Goal: Task Accomplishment & Management: Use online tool/utility

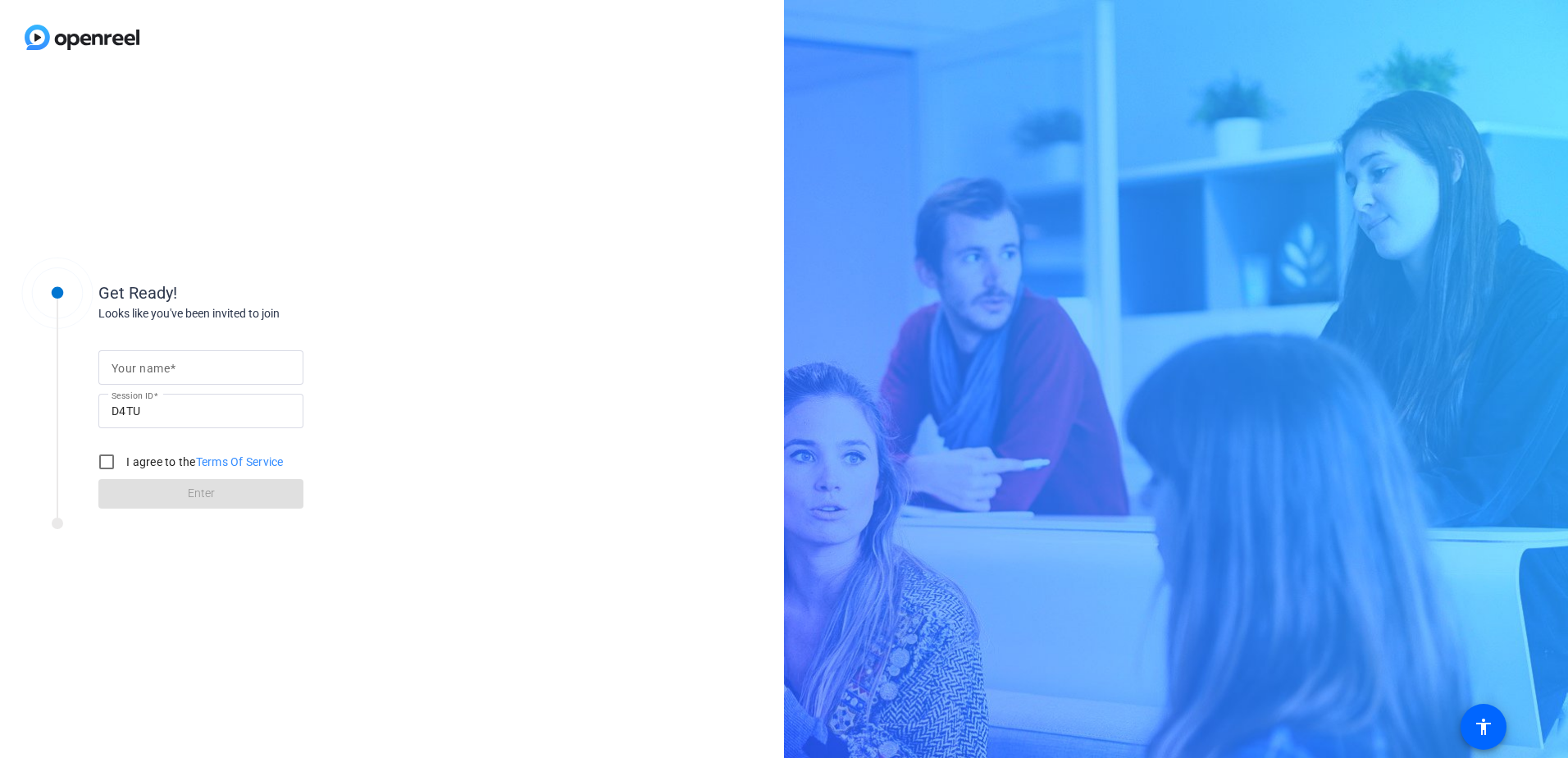
click at [125, 362] on mat-label "Your name" at bounding box center [141, 367] width 58 height 13
click at [125, 362] on input "Your name" at bounding box center [201, 367] width 179 height 20
type input "WATERLOT"
click at [104, 465] on input "I agree to the Terms Of Service" at bounding box center [107, 462] width 33 height 33
checkbox input "true"
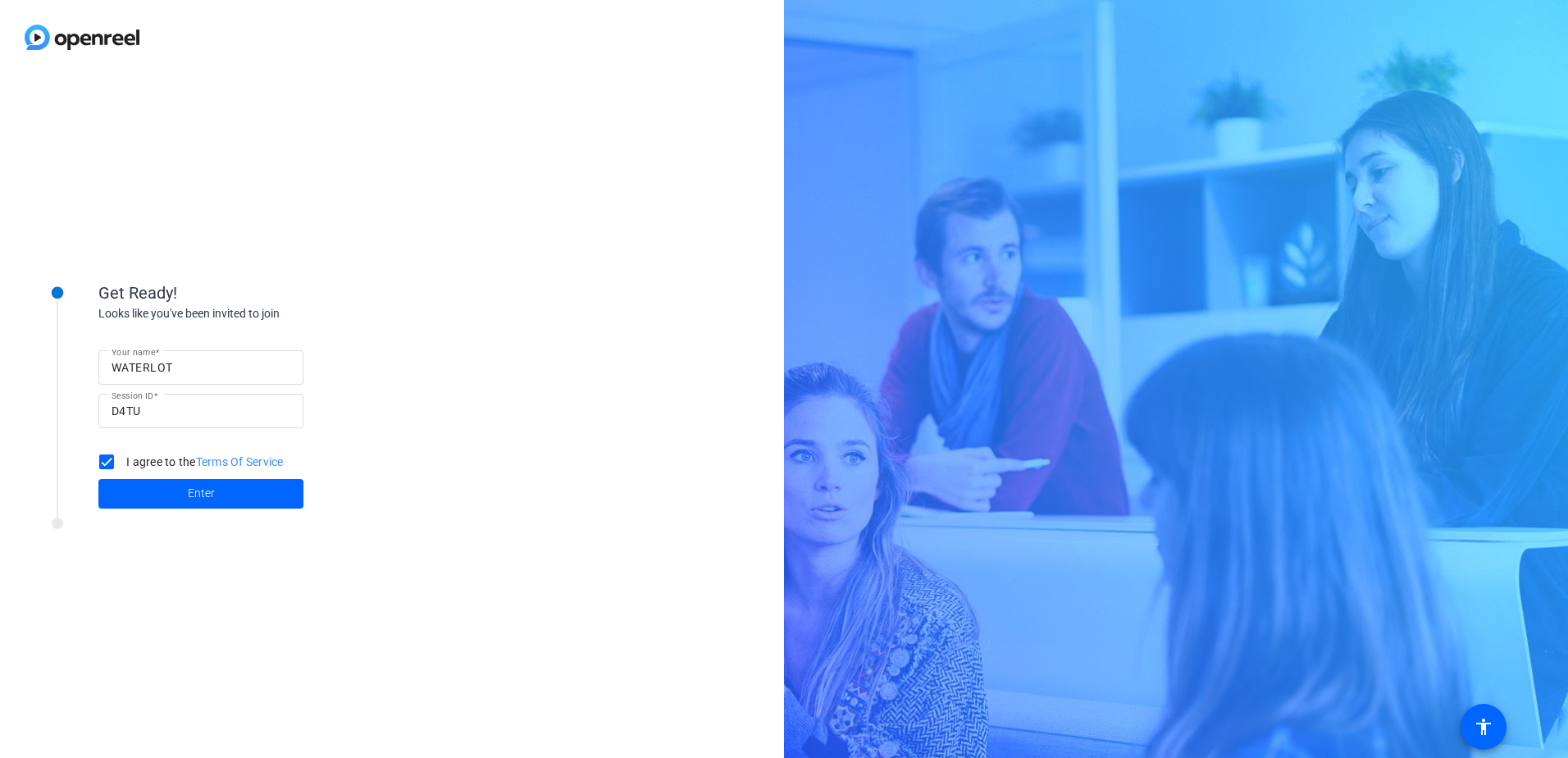
click at [181, 489] on span at bounding box center [200, 494] width 205 height 40
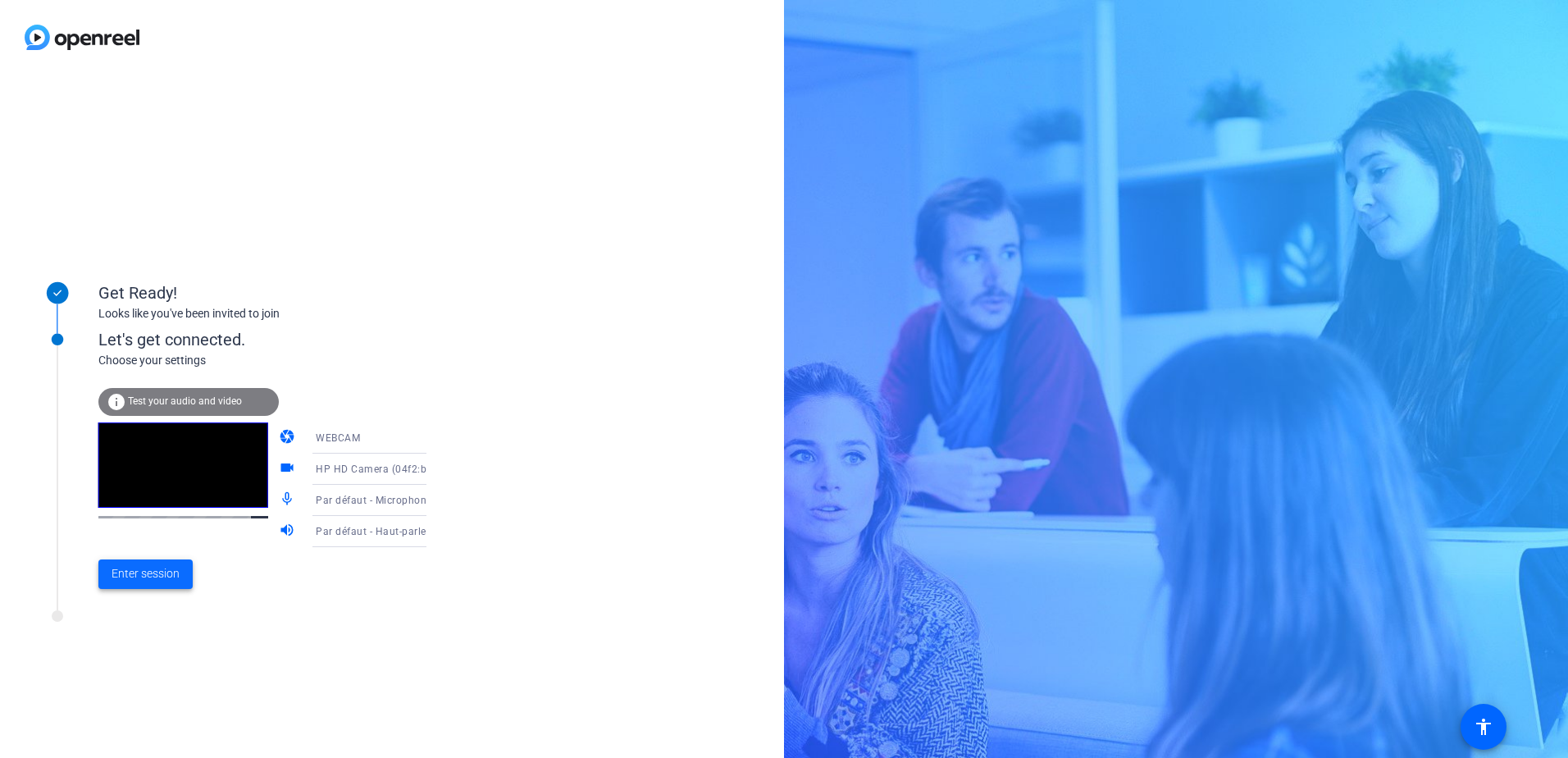
click at [150, 573] on span "Enter session" at bounding box center [145, 574] width 68 height 17
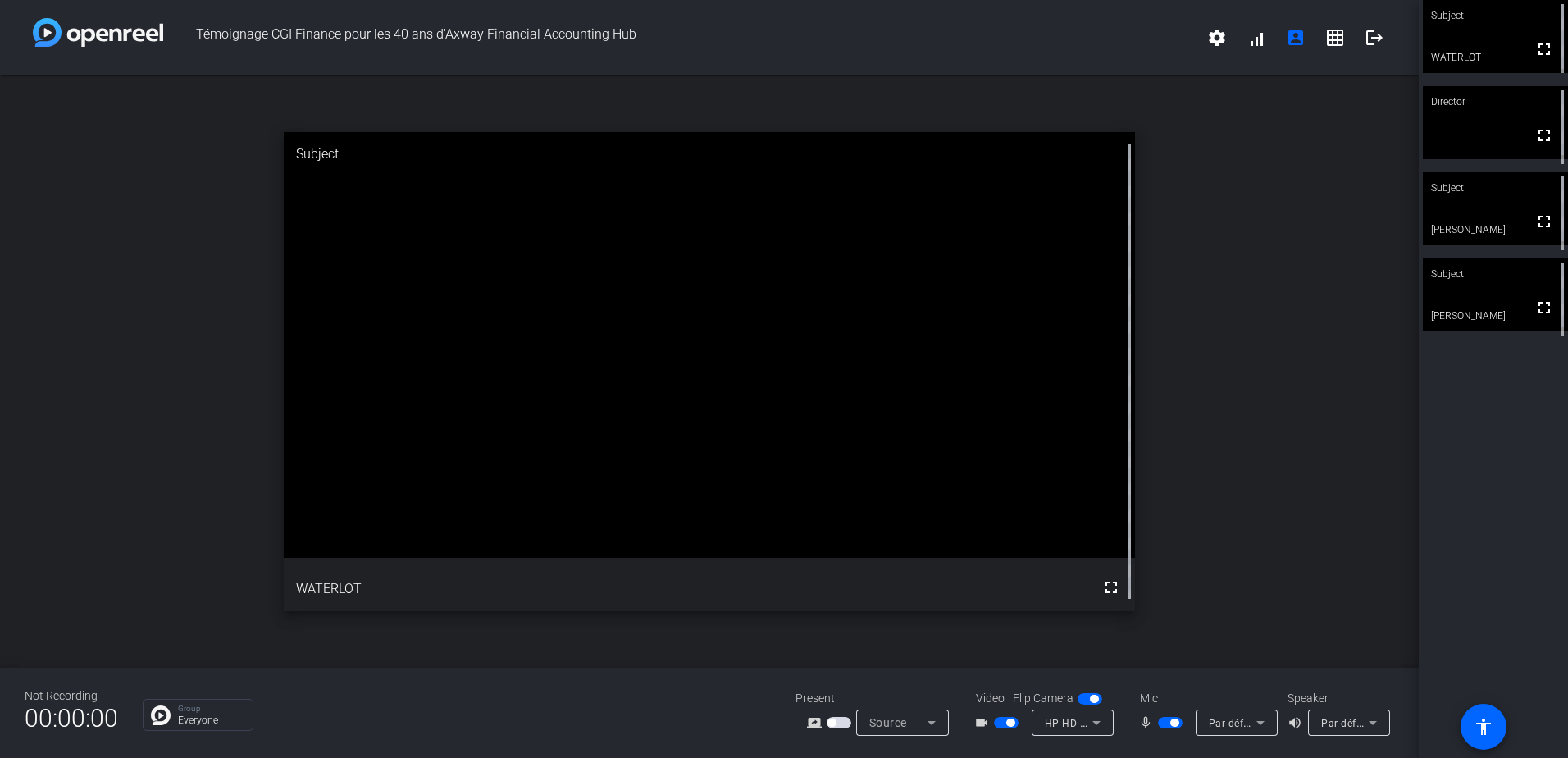
click at [1320, 725] on div "Par défaut - Haut-parleurs (High Definition Audio Device)" at bounding box center [1349, 723] width 82 height 27
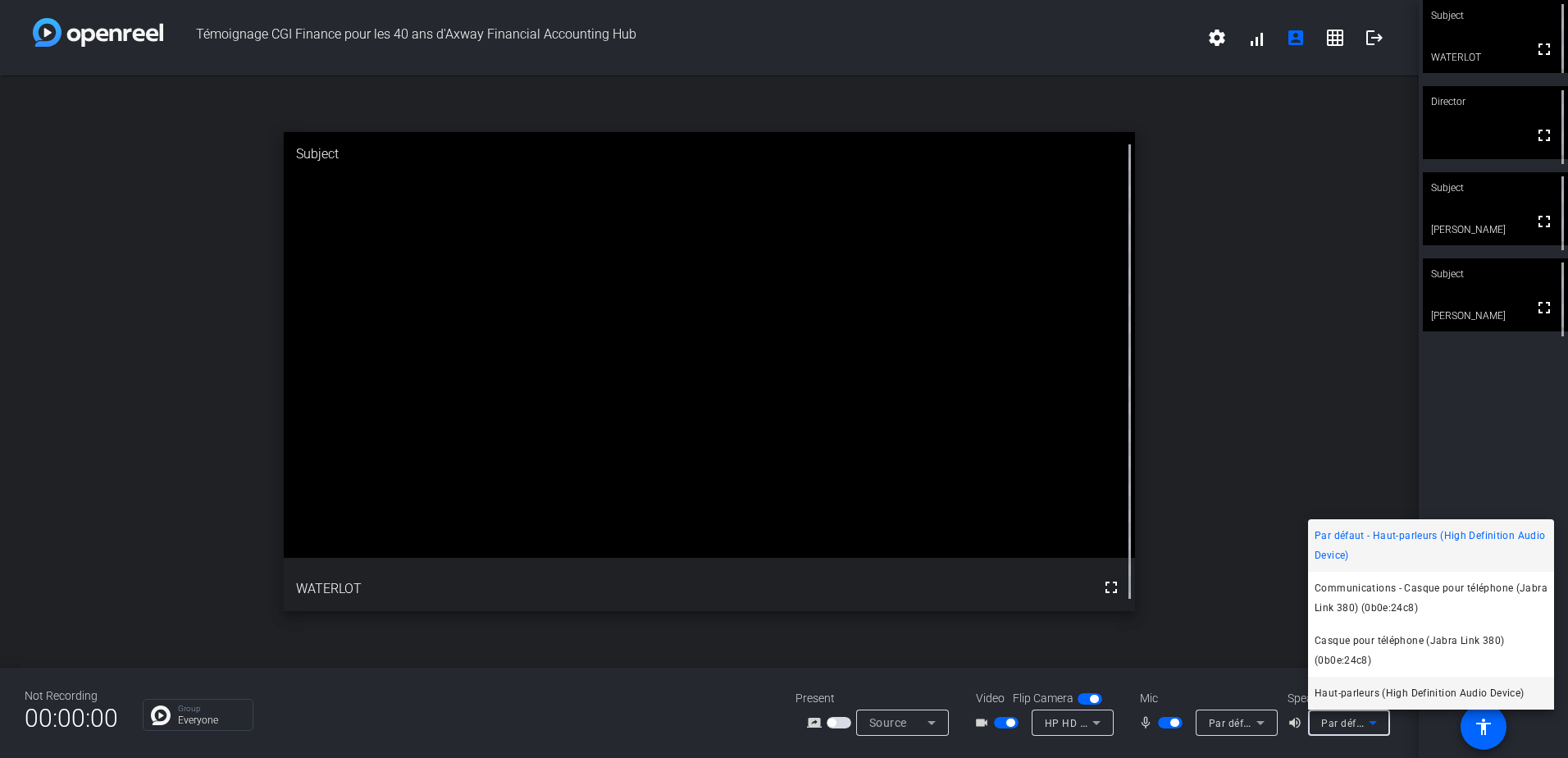
click at [1405, 697] on span "Haut-parleurs (High Definition Audio Device)" at bounding box center [1419, 693] width 210 height 20
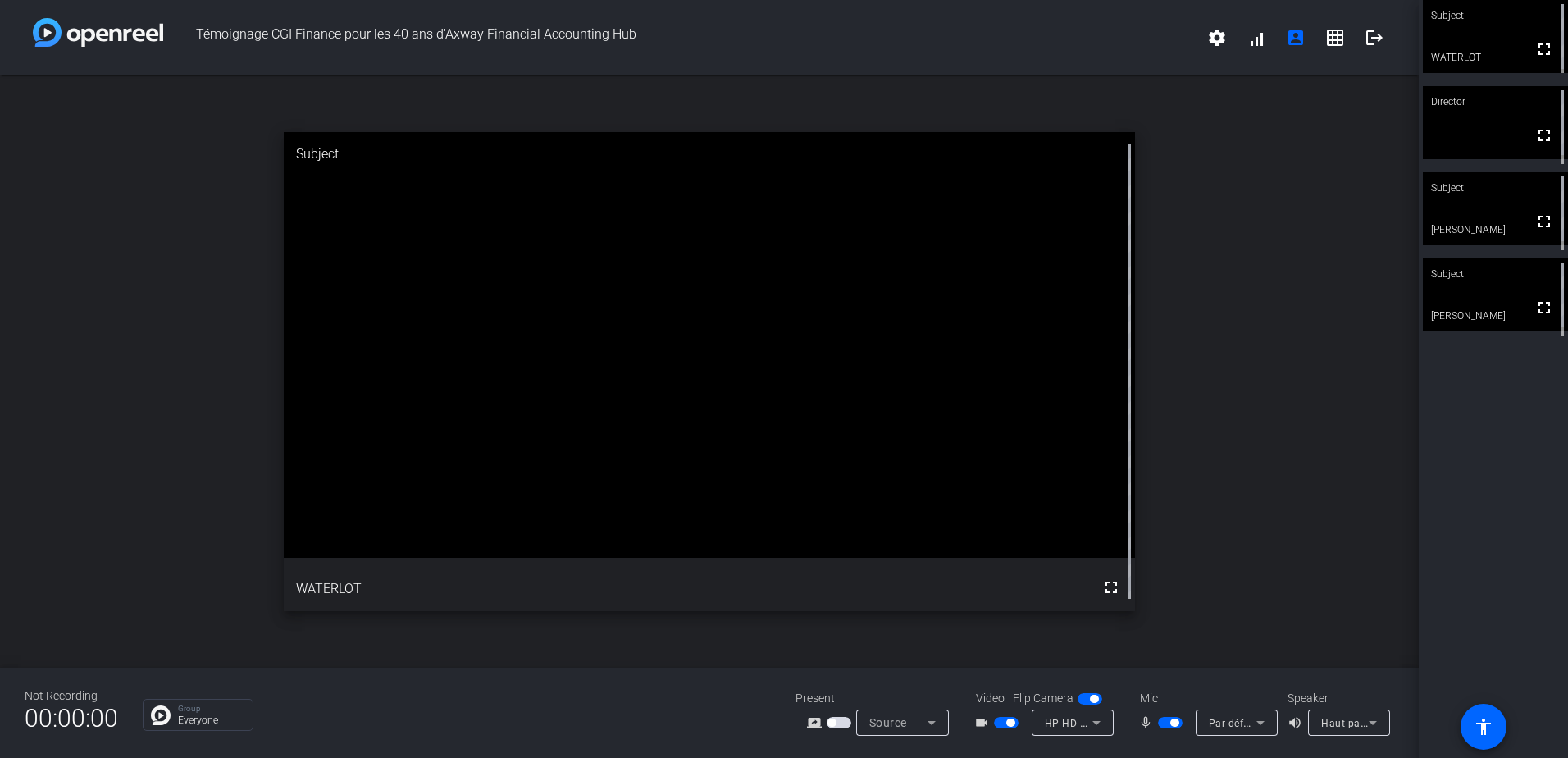
click at [1261, 723] on icon at bounding box center [1261, 723] width 9 height 4
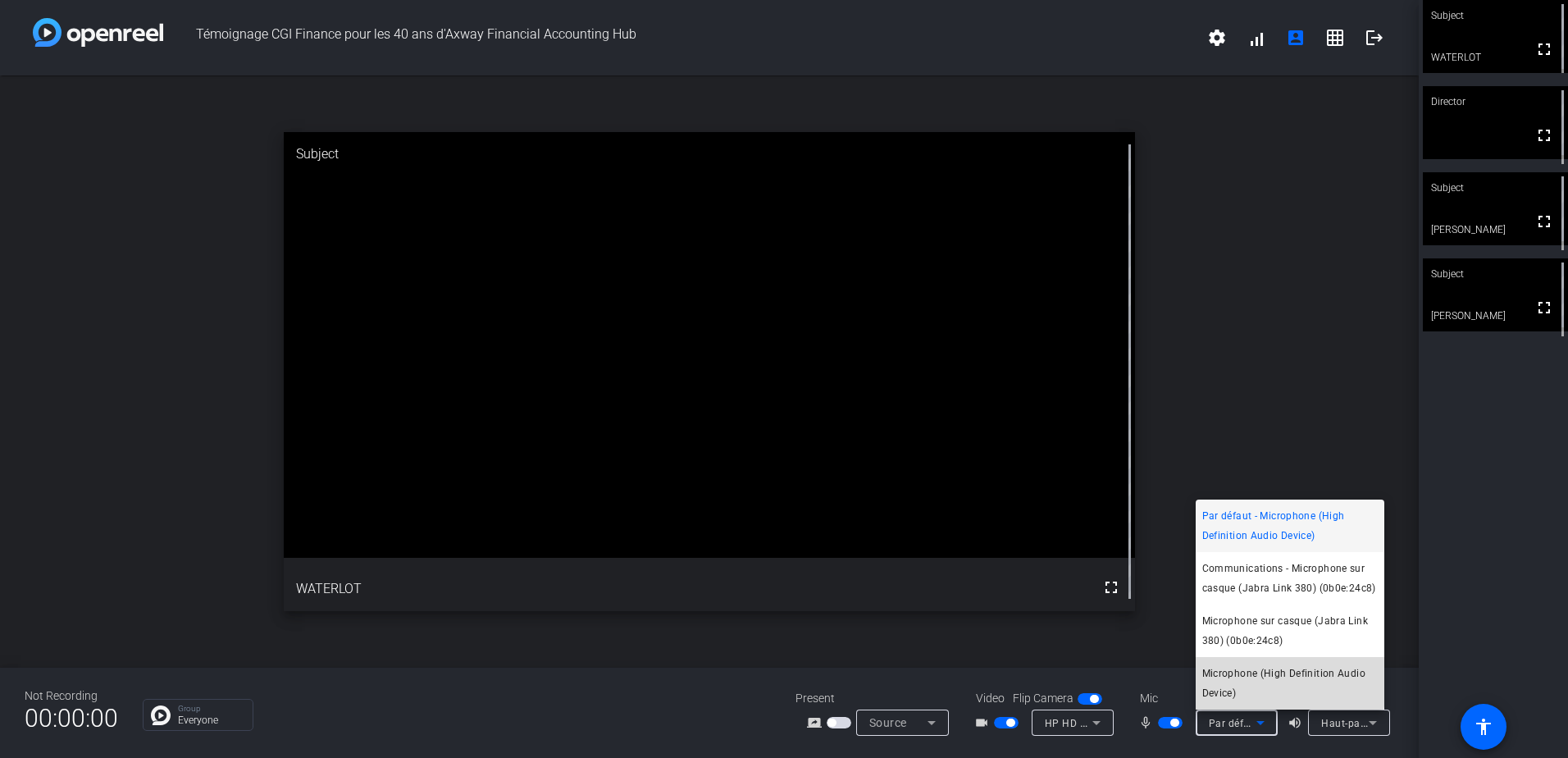
click at [1255, 678] on span "Microphone (High Definition Audio Device)" at bounding box center [1290, 683] width 175 height 40
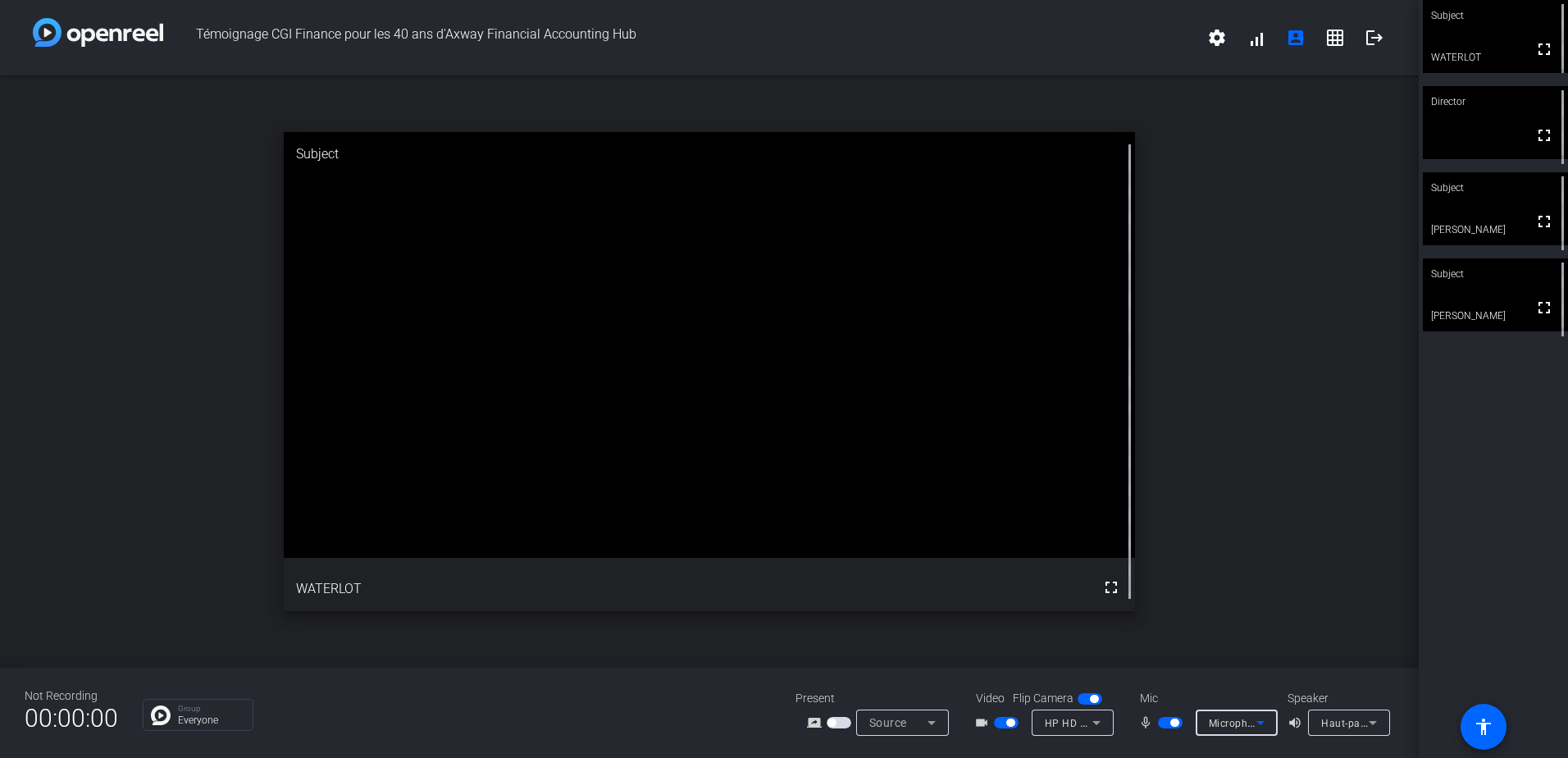
click at [931, 726] on icon at bounding box center [932, 723] width 20 height 20
click at [911, 662] on span "Screen Sharing" at bounding box center [898, 660] width 71 height 20
drag, startPoint x: 1281, startPoint y: 218, endPoint x: 1296, endPoint y: 218, distance: 15.0
click at [1281, 218] on div "open_in_new Subject fullscreen WATERLOT" at bounding box center [709, 372] width 1418 height 592
click at [1329, 40] on mat-icon "grid_on" at bounding box center [1335, 37] width 20 height 20
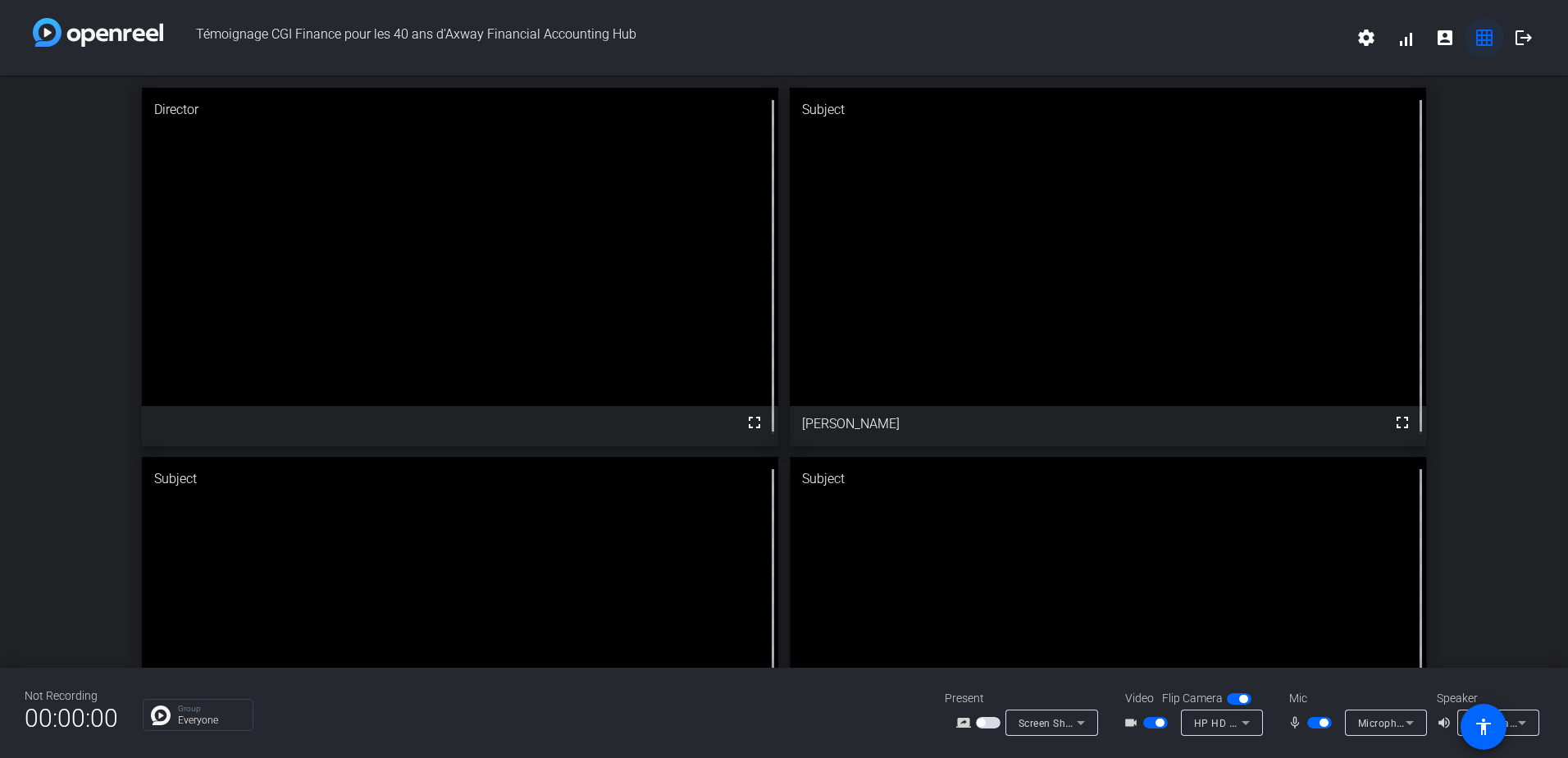
click at [1489, 40] on mat-icon "grid_on" at bounding box center [1484, 37] width 20 height 20
click at [1485, 40] on mat-icon "grid_on" at bounding box center [1484, 37] width 20 height 20
click at [1448, 39] on mat-icon "account_box" at bounding box center [1445, 37] width 20 height 20
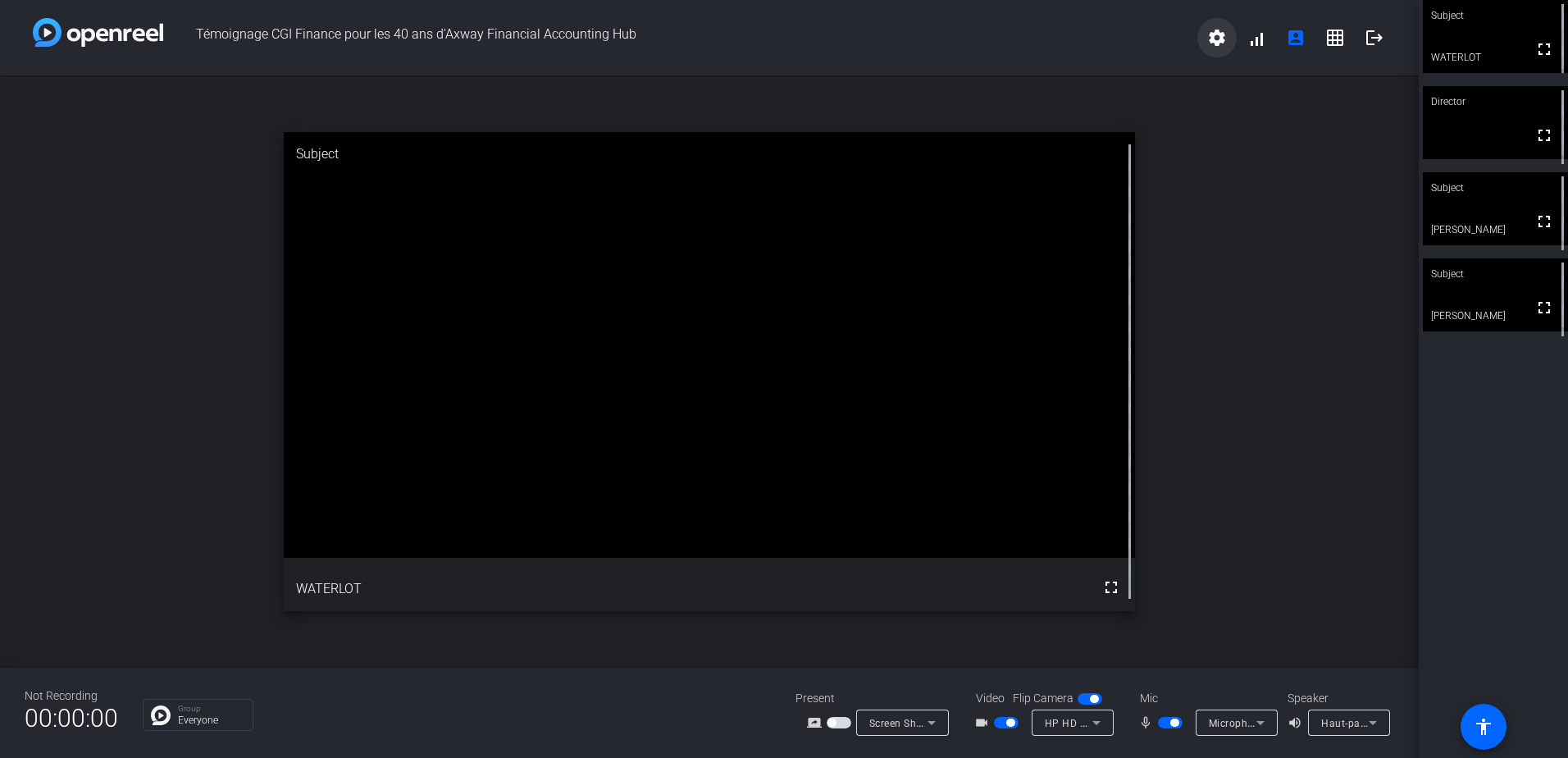
click at [1220, 45] on mat-icon "settings" at bounding box center [1217, 37] width 20 height 20
drag, startPoint x: 1265, startPoint y: 230, endPoint x: 1267, endPoint y: 202, distance: 28.1
click at [1265, 229] on div at bounding box center [784, 379] width 1568 height 758
click at [1259, 724] on icon at bounding box center [1261, 723] width 9 height 4
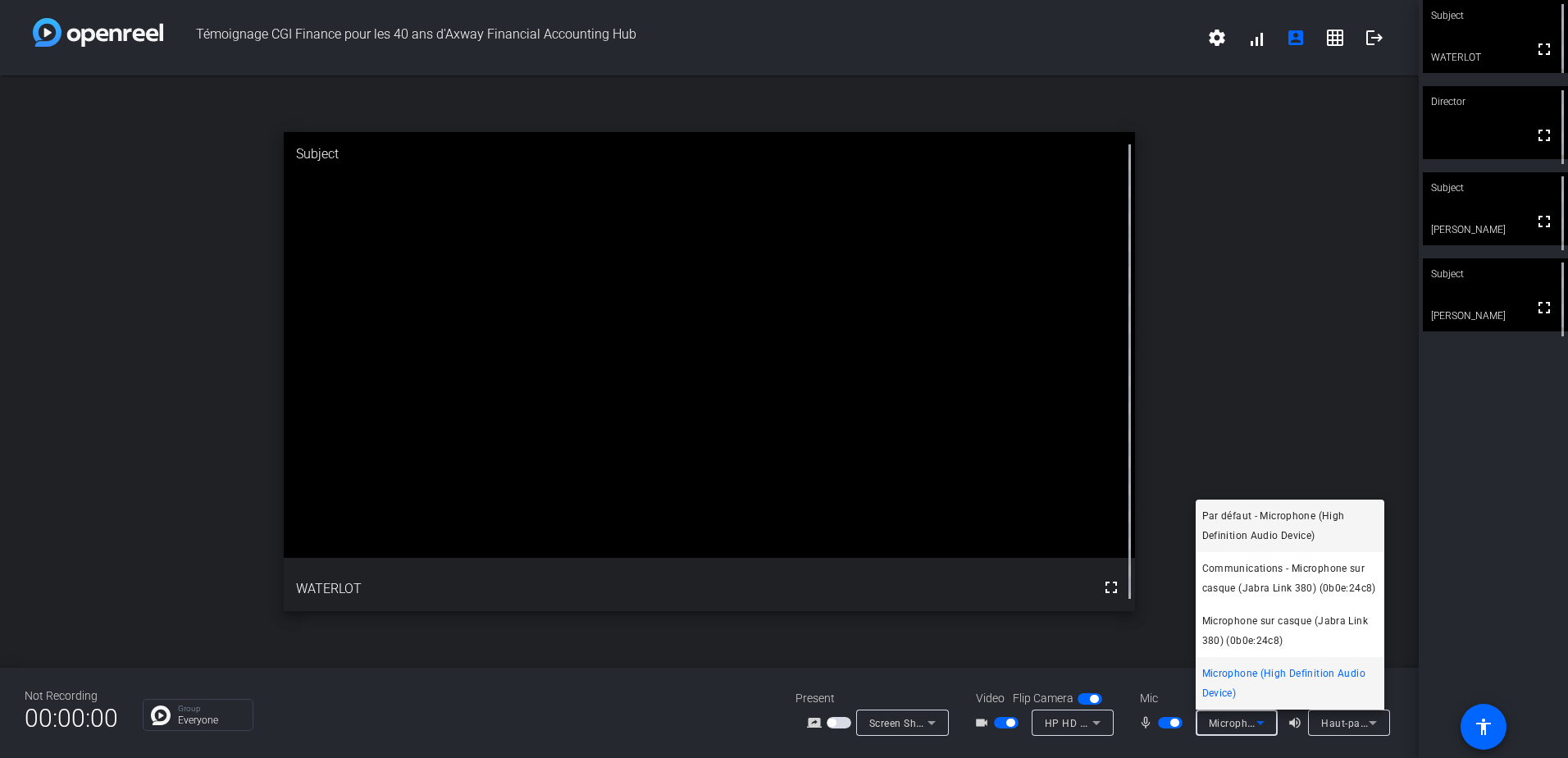
click at [1286, 524] on span "Par défaut - Microphone (High Definition Audio Device)" at bounding box center [1290, 526] width 175 height 40
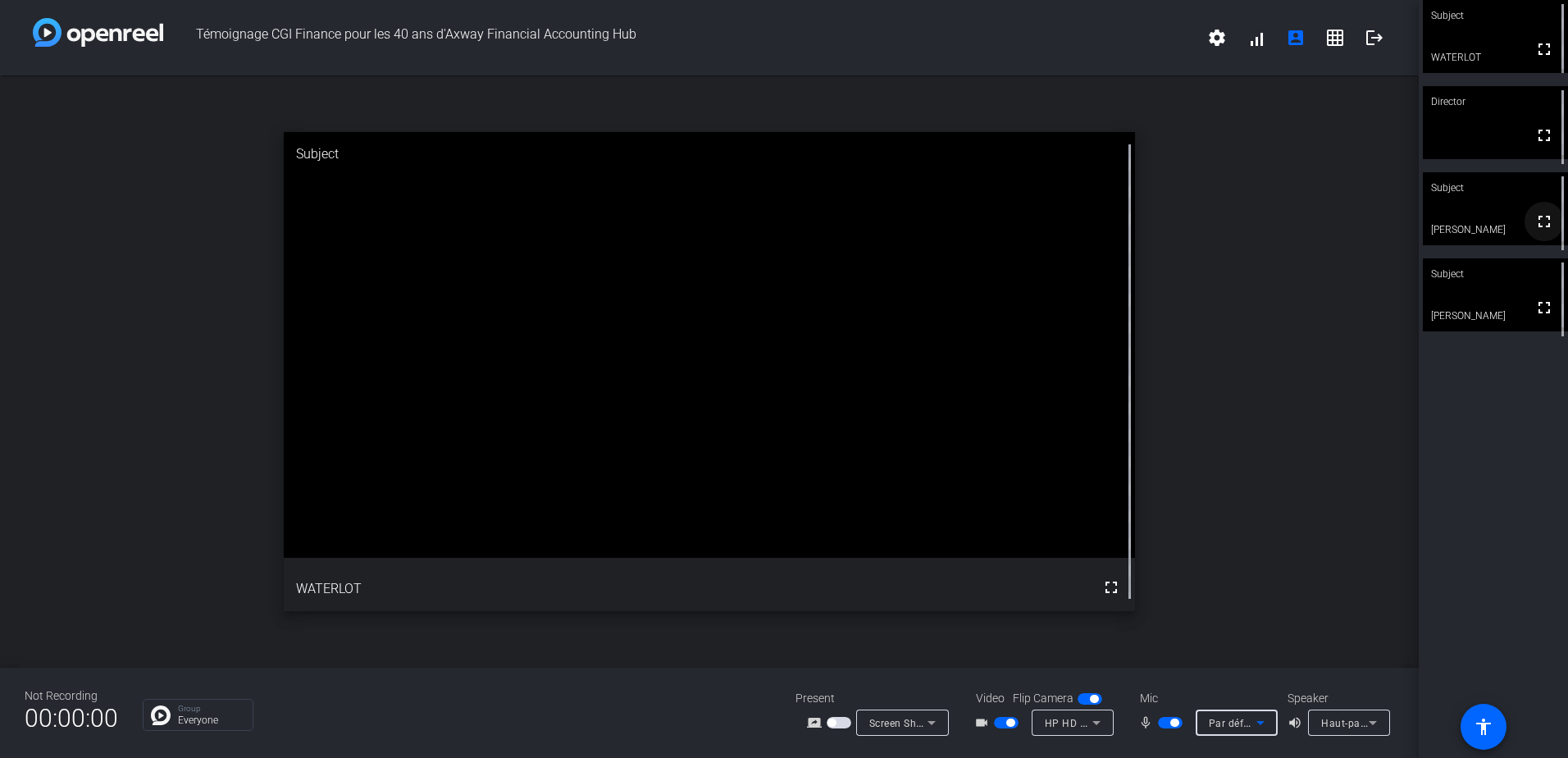
click at [1539, 230] on mat-icon "fullscreen" at bounding box center [1544, 221] width 20 height 20
click at [1312, 410] on div "open_in_new Subject fullscreen Sophie Saltiel" at bounding box center [709, 372] width 1418 height 592
click at [1496, 44] on video at bounding box center [1495, 36] width 145 height 73
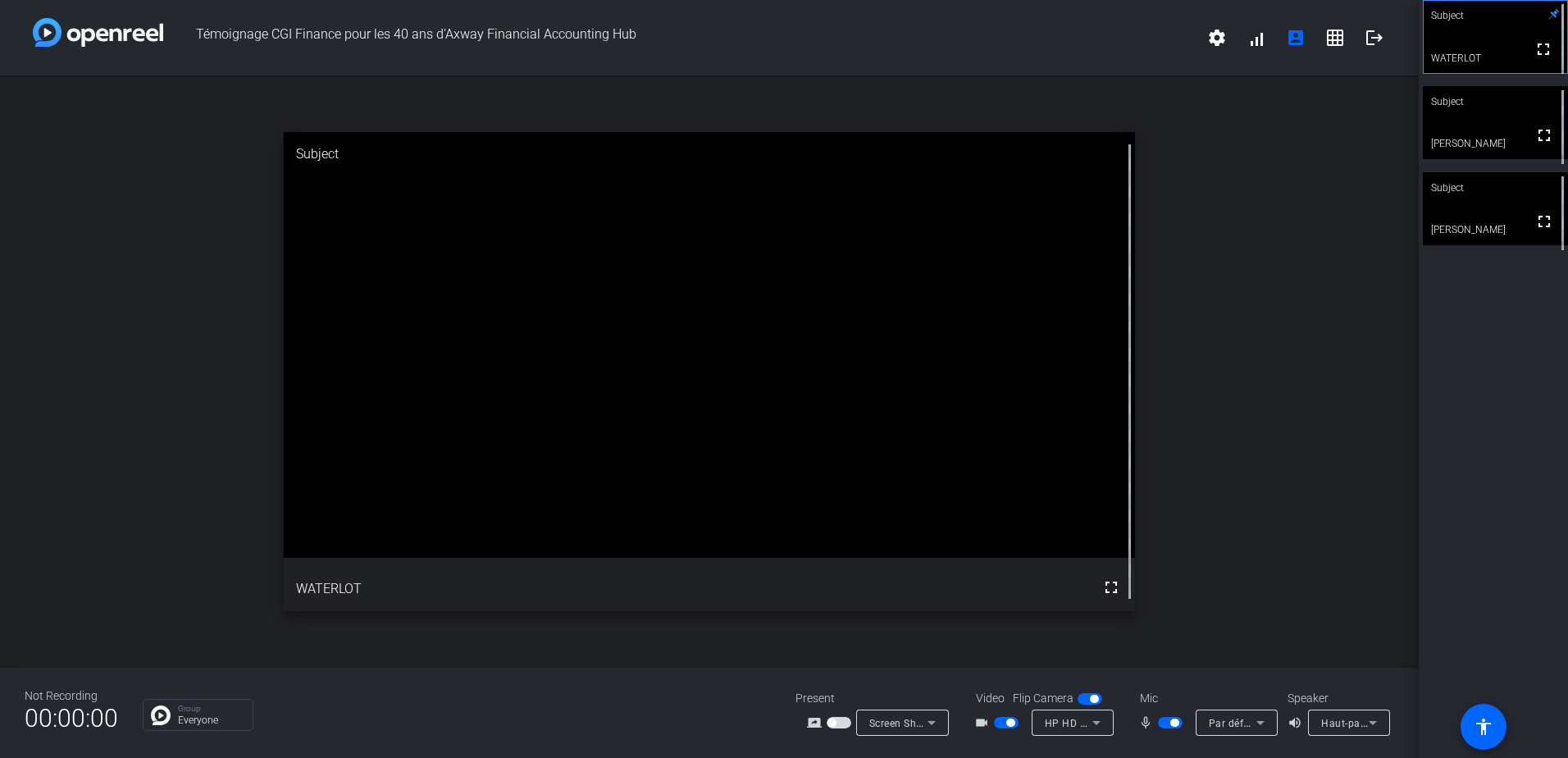
click at [1445, 354] on div "Subject fullscreen WATERLOT Subject fullscreen Sophie Saltiel Subject fullscree…" at bounding box center [1493, 379] width 150 height 758
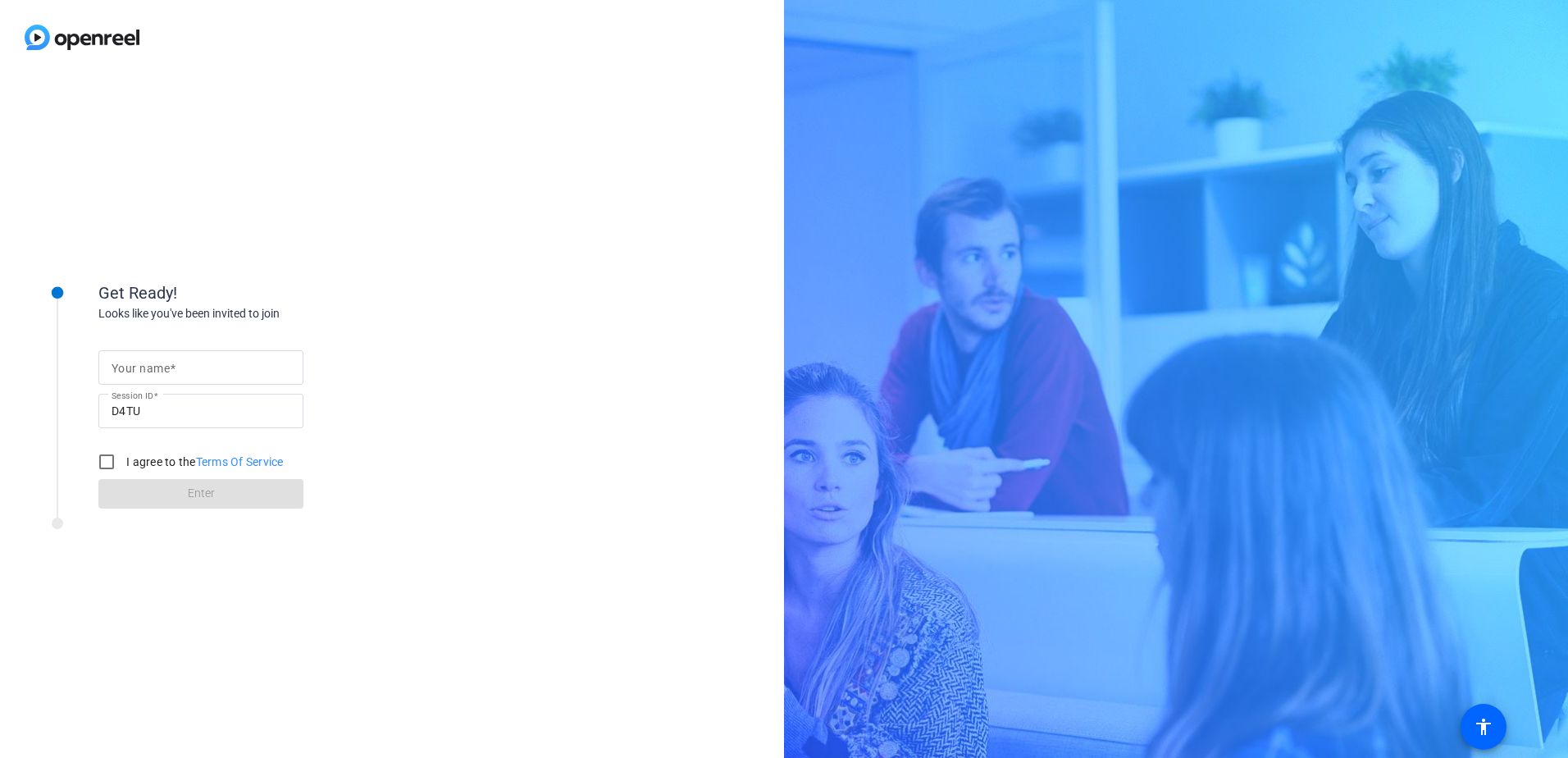
click at [170, 373] on span at bounding box center [172, 367] width 6 height 13
click at [170, 373] on input "Your name" at bounding box center [201, 367] width 179 height 20
type input "waterlot"
click at [106, 461] on input "I agree to the Terms Of Service" at bounding box center [107, 462] width 33 height 33
checkbox input "true"
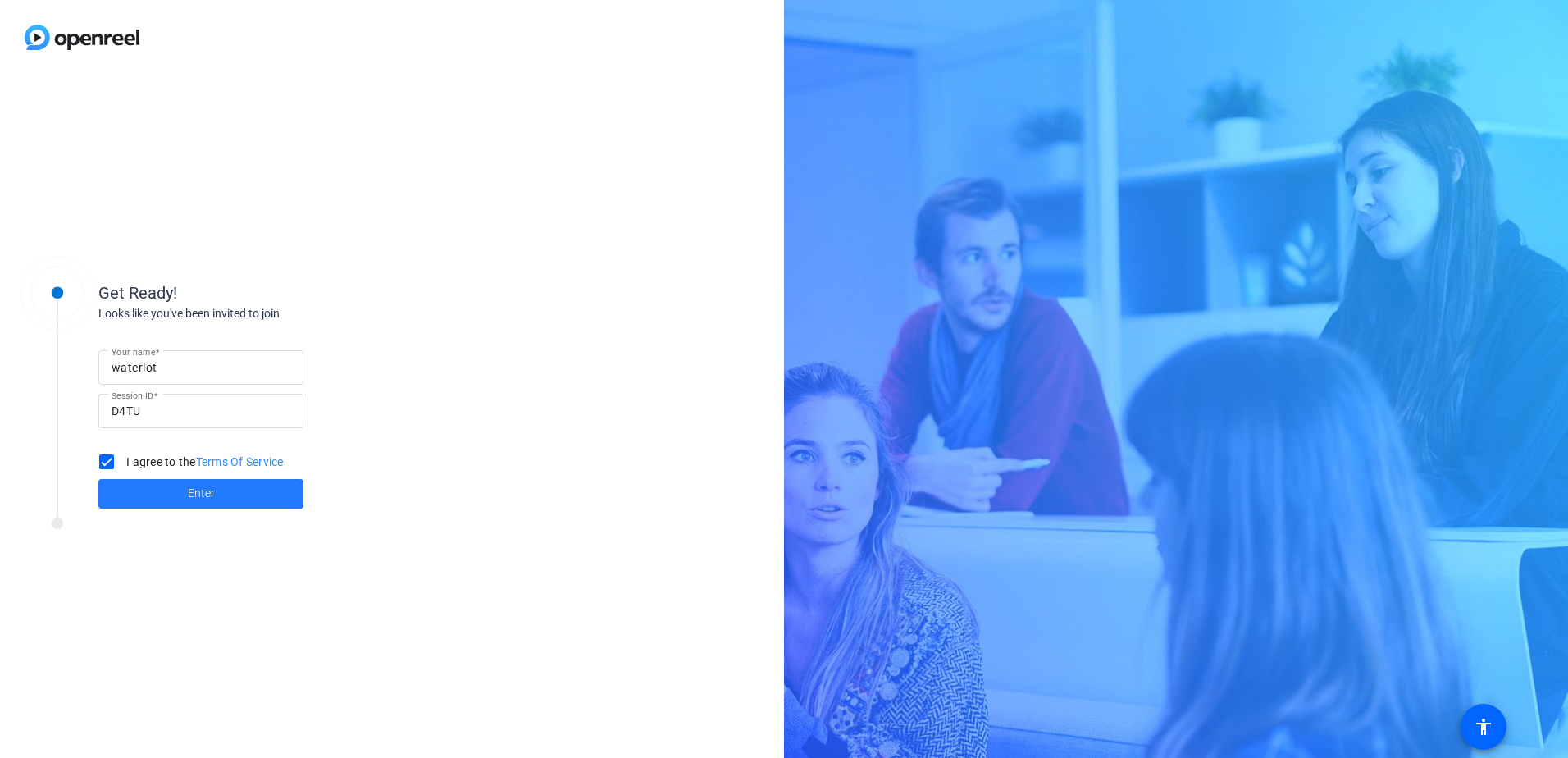
click at [200, 490] on span "Enter" at bounding box center [200, 493] width 27 height 17
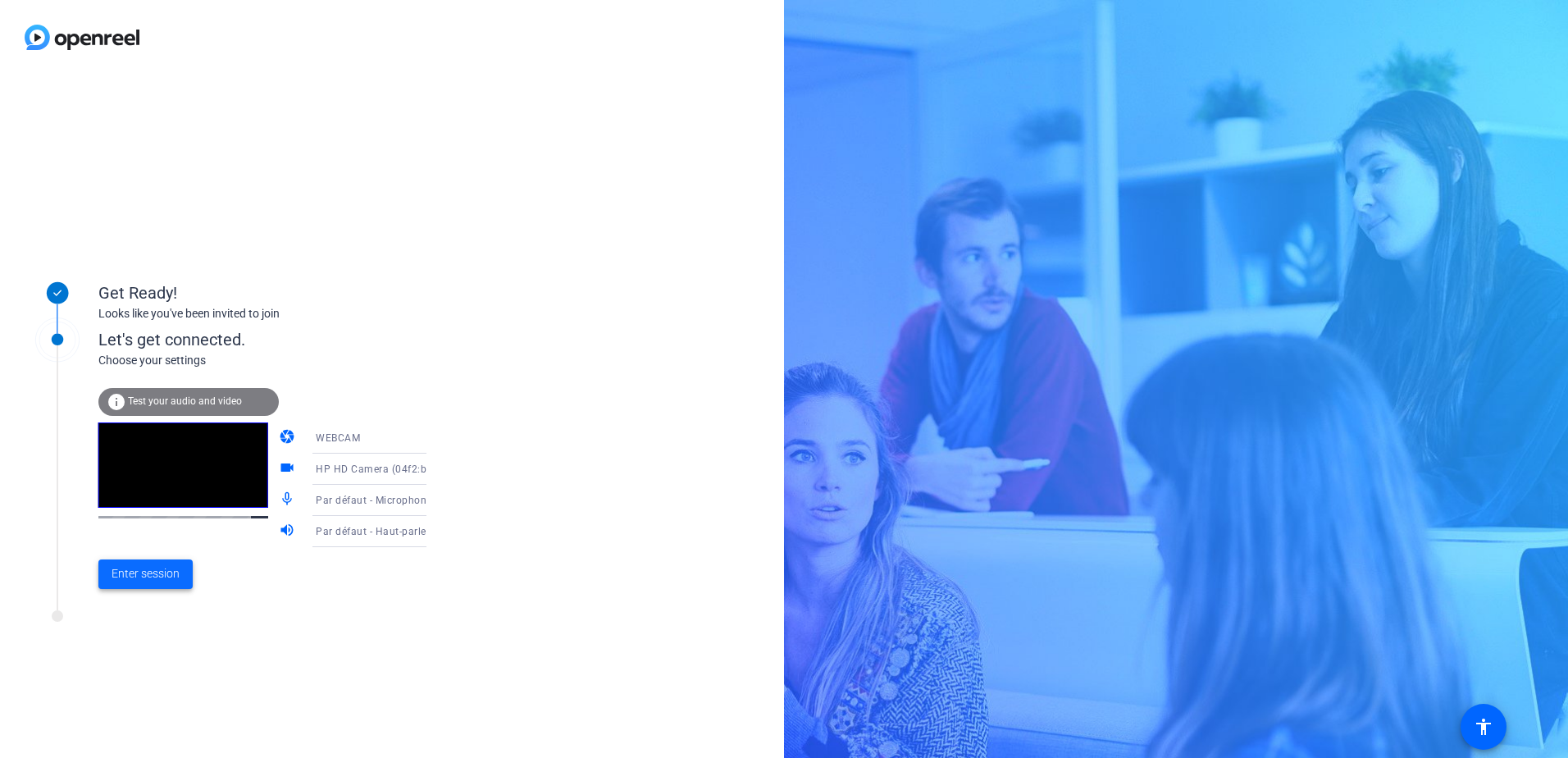
click at [144, 570] on span "Enter session" at bounding box center [145, 574] width 68 height 17
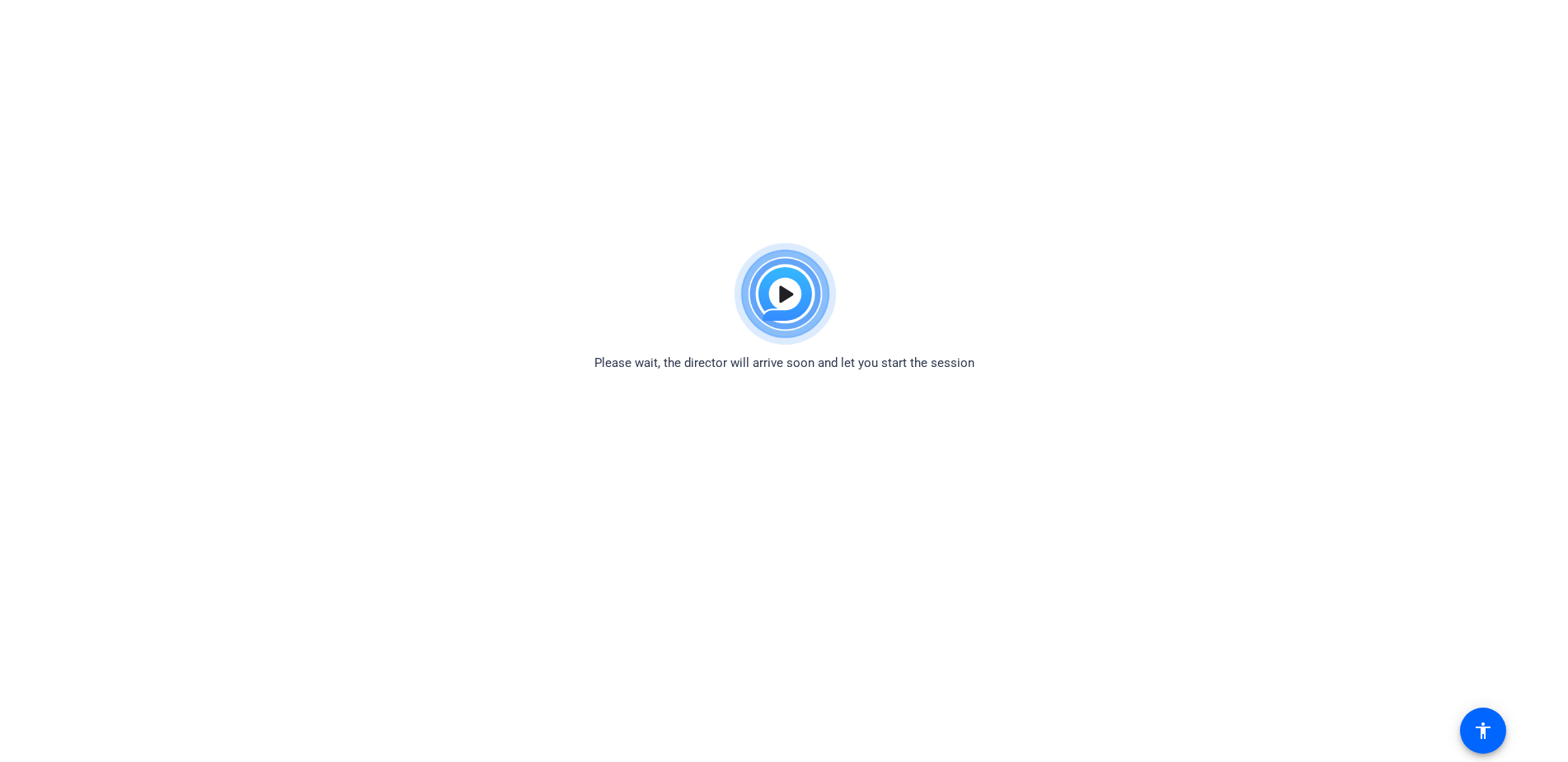
click at [788, 291] on img at bounding box center [784, 294] width 121 height 118
click at [786, 291] on img at bounding box center [784, 294] width 121 height 118
click at [1482, 727] on mat-icon "accessibility" at bounding box center [1483, 730] width 20 height 20
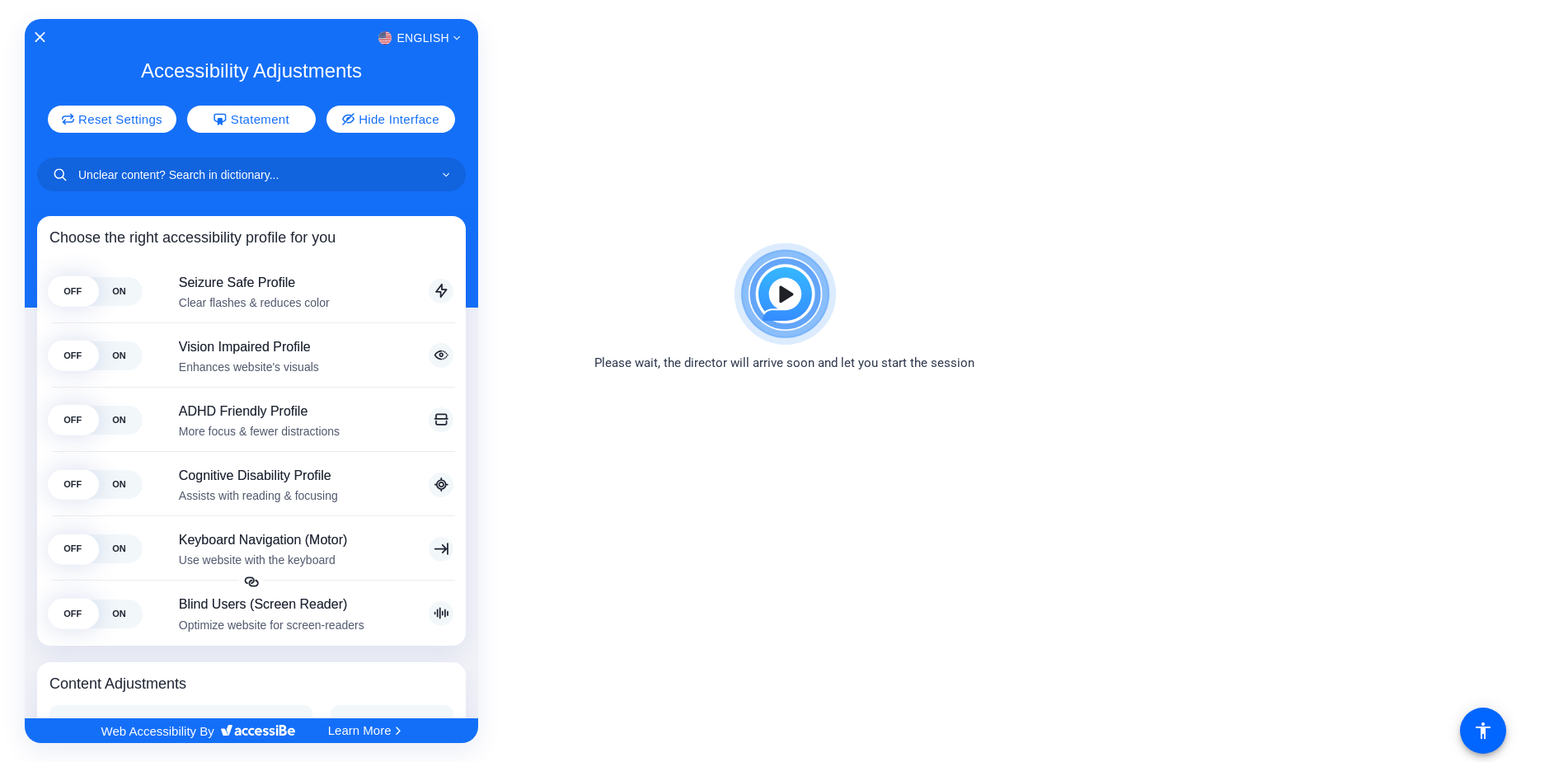
click at [1070, 477] on div at bounding box center [784, 381] width 1568 height 762
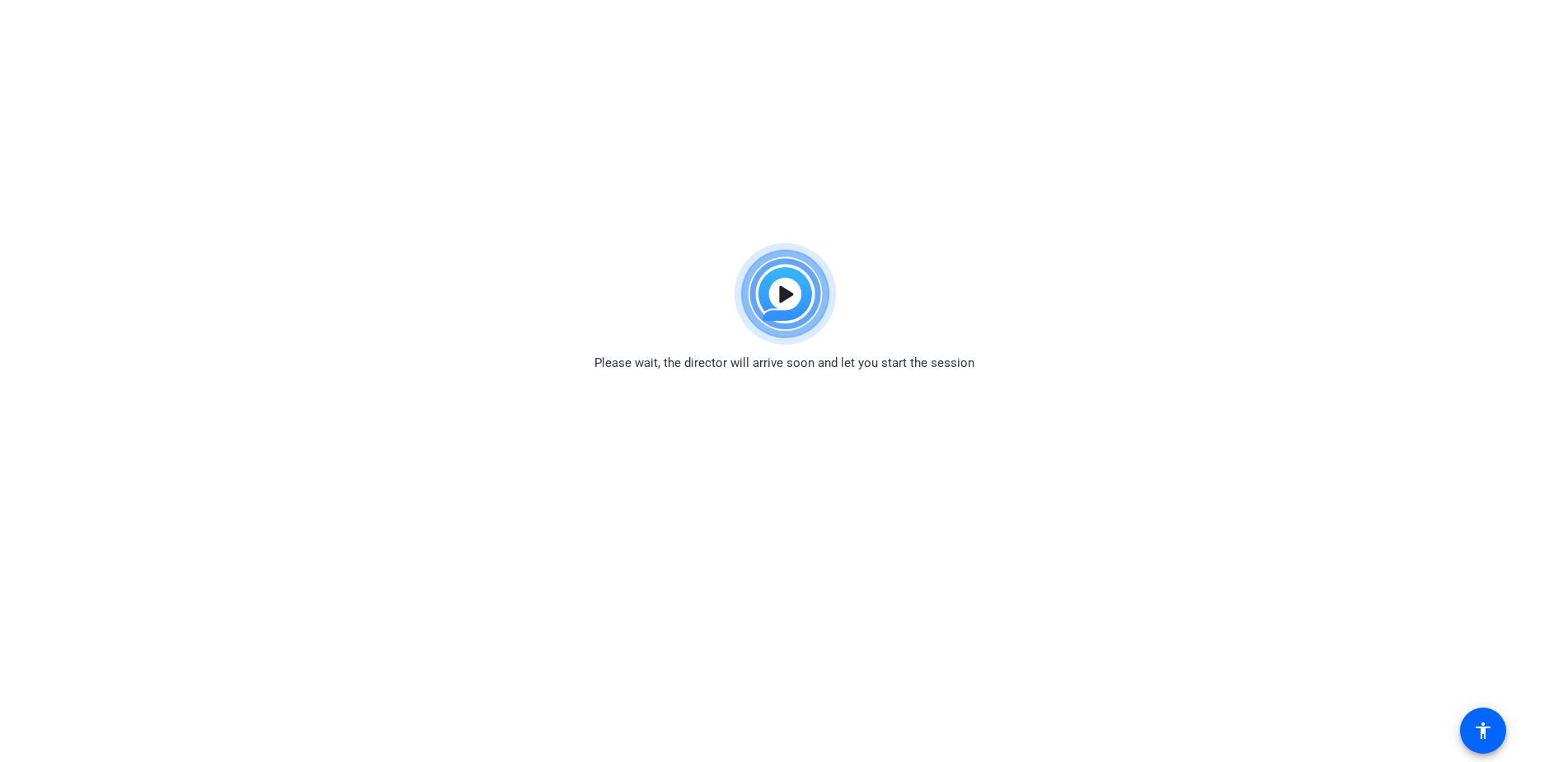
click at [778, 293] on img at bounding box center [784, 294] width 121 height 118
click at [790, 291] on img at bounding box center [784, 294] width 121 height 118
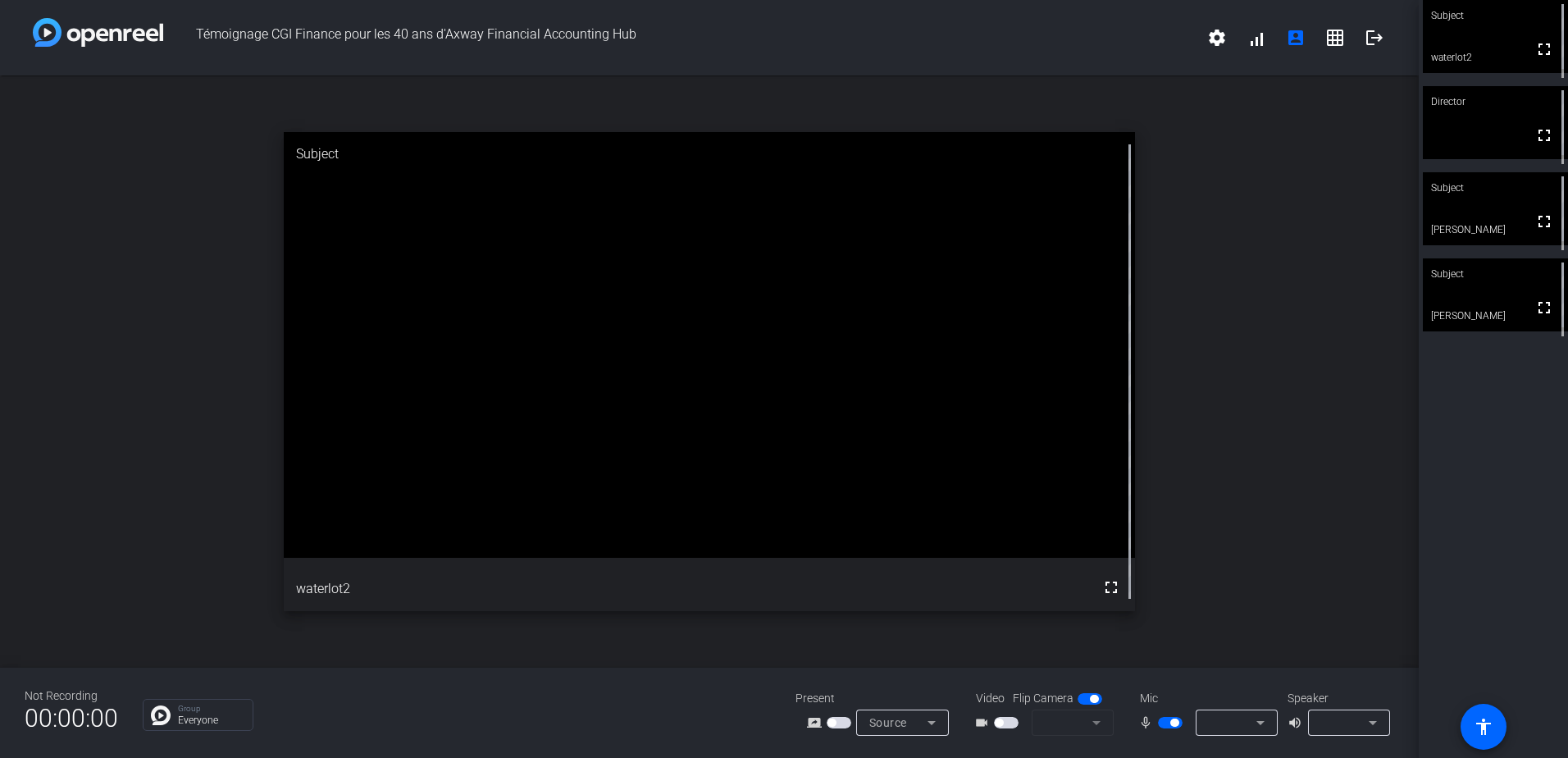
click at [1015, 723] on span "button" at bounding box center [1006, 722] width 25 height 11
click at [1099, 725] on icon at bounding box center [1096, 723] width 20 height 20
click at [1098, 723] on icon at bounding box center [1097, 723] width 9 height 4
click at [1254, 725] on icon at bounding box center [1260, 723] width 20 height 20
click at [1258, 721] on icon at bounding box center [1260, 723] width 20 height 20
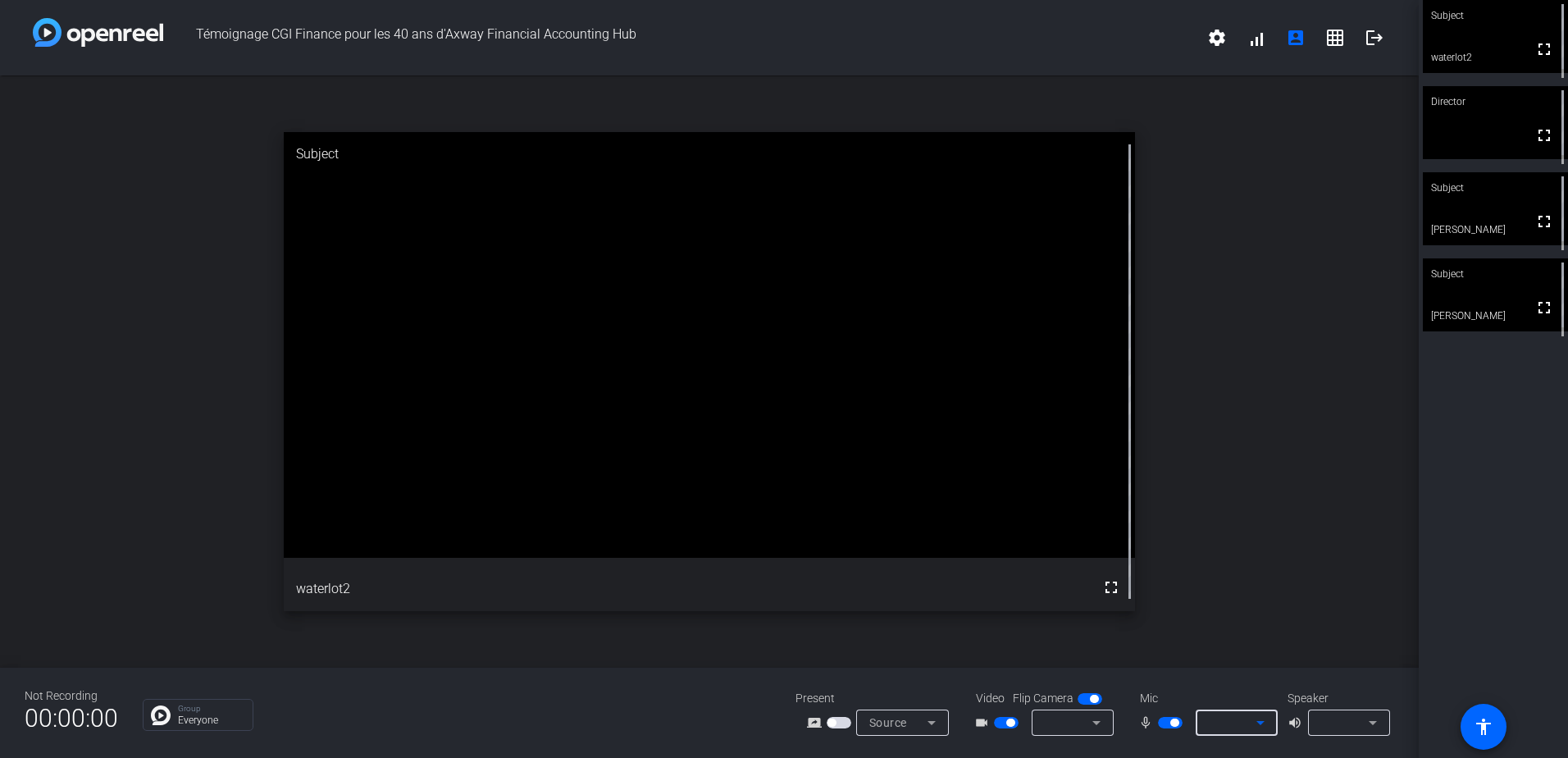
click at [1370, 717] on icon at bounding box center [1373, 723] width 20 height 20
click at [935, 723] on icon at bounding box center [932, 723] width 20 height 20
click at [914, 658] on span "Screen Sharing" at bounding box center [898, 660] width 71 height 20
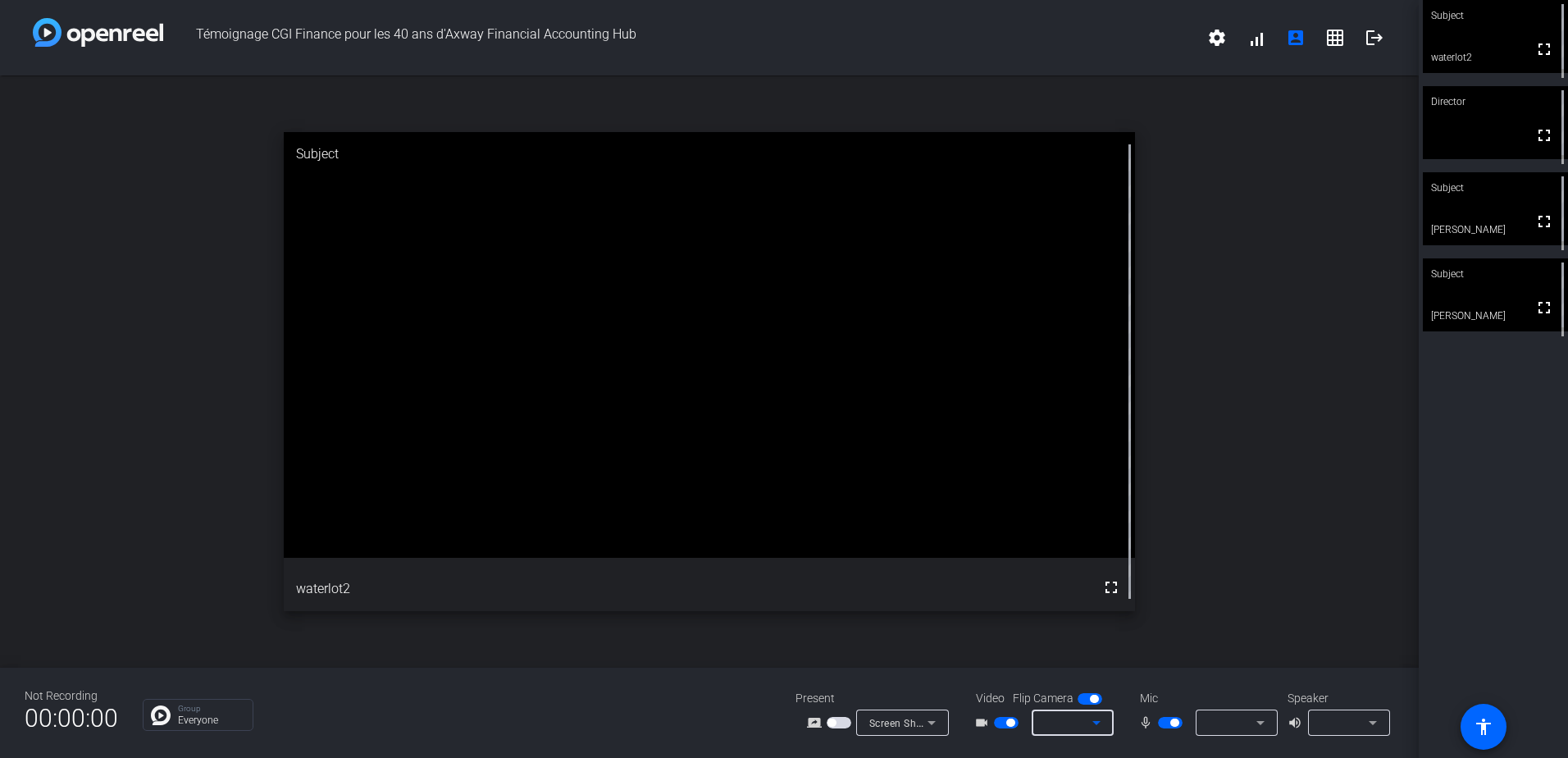
click at [1092, 720] on icon at bounding box center [1096, 723] width 20 height 20
click at [1248, 719] on div at bounding box center [1232, 723] width 47 height 20
click at [1052, 714] on div at bounding box center [1068, 723] width 47 height 20
click at [906, 368] on div "fullscreen" at bounding box center [710, 372] width 852 height 479
click at [1095, 724] on icon at bounding box center [1097, 723] width 9 height 4
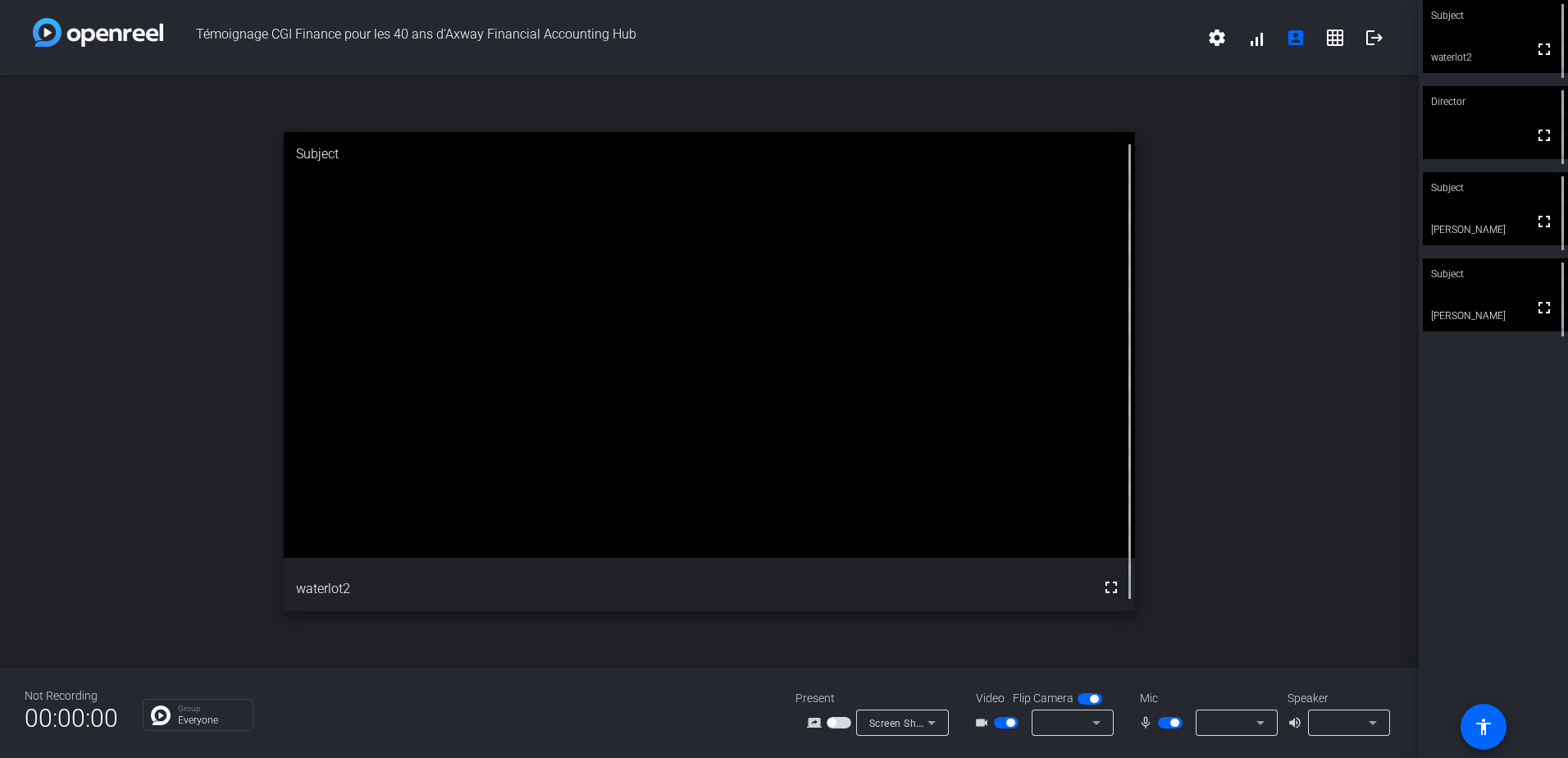
click at [1079, 696] on span "button" at bounding box center [1090, 699] width 25 height 11
click at [1098, 697] on span "button" at bounding box center [1090, 699] width 25 height 11
click at [1102, 718] on icon at bounding box center [1096, 723] width 20 height 20
click at [1095, 718] on icon at bounding box center [1096, 723] width 20 height 20
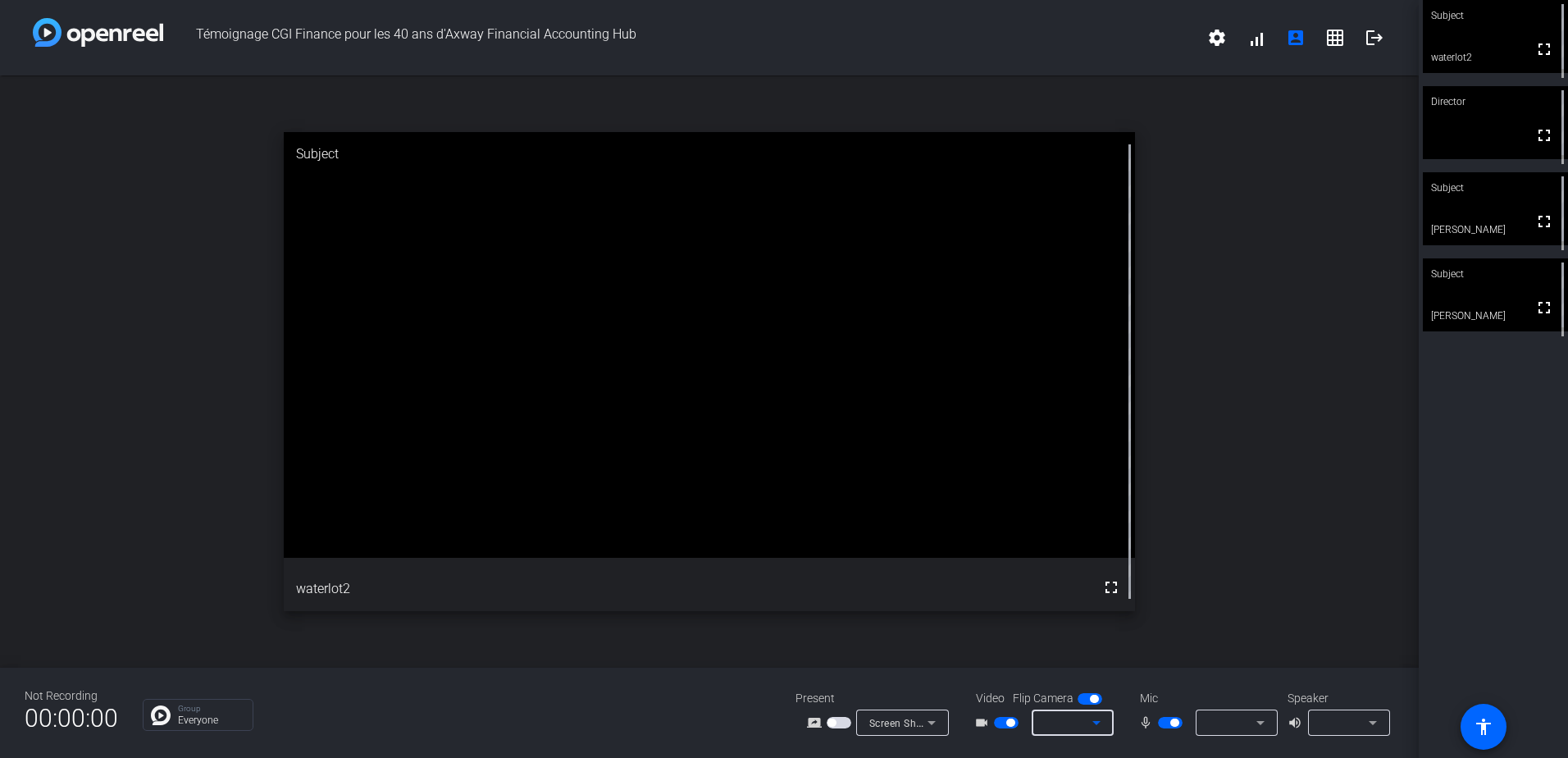
click at [1093, 724] on icon at bounding box center [1096, 723] width 20 height 20
click at [1355, 722] on div at bounding box center [1344, 723] width 47 height 20
click at [1356, 721] on div at bounding box center [1344, 723] width 47 height 20
